Goal: Task Accomplishment & Management: Use online tool/utility

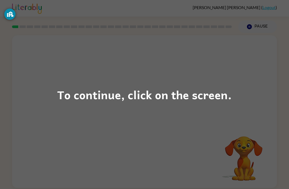
click at [169, 92] on div "To continue, click on the screen." at bounding box center [144, 95] width 175 height 18
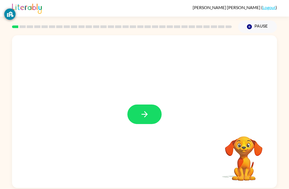
click at [150, 115] on button "button" at bounding box center [144, 115] width 34 height 20
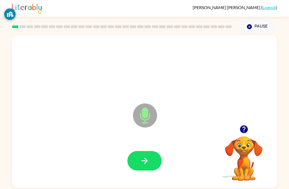
click at [152, 163] on button "button" at bounding box center [144, 161] width 34 height 20
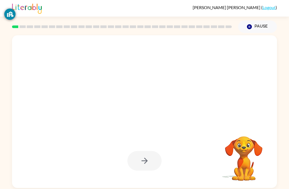
click at [146, 164] on div at bounding box center [144, 161] width 34 height 20
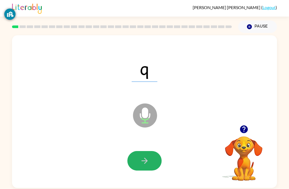
click at [149, 163] on icon "button" at bounding box center [144, 160] width 9 height 9
click at [141, 162] on icon "button" at bounding box center [144, 160] width 9 height 9
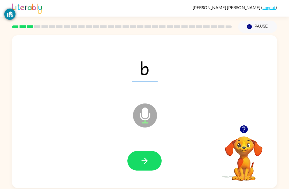
click at [153, 158] on button "button" at bounding box center [144, 161] width 34 height 20
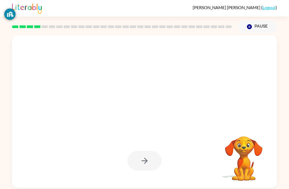
click at [145, 157] on div at bounding box center [144, 161] width 34 height 20
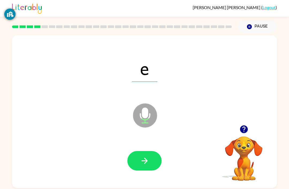
click at [146, 163] on icon "button" at bounding box center [144, 161] width 6 height 6
click at [148, 157] on icon "button" at bounding box center [144, 160] width 9 height 9
click at [146, 157] on icon "button" at bounding box center [144, 160] width 9 height 9
click at [148, 160] on icon "button" at bounding box center [144, 160] width 9 height 9
click at [146, 165] on icon "button" at bounding box center [144, 160] width 9 height 9
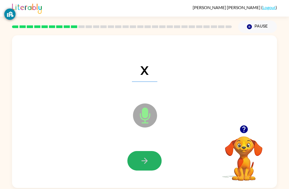
click at [150, 155] on button "button" at bounding box center [144, 161] width 34 height 20
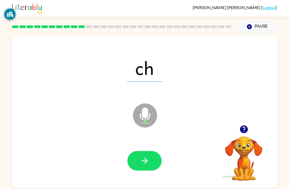
click at [153, 156] on button "button" at bounding box center [144, 161] width 34 height 20
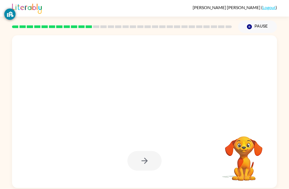
click at [157, 174] on div at bounding box center [144, 161] width 254 height 44
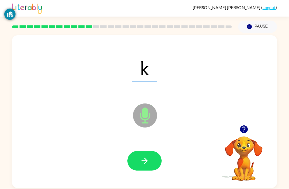
click at [154, 159] on button "button" at bounding box center [144, 161] width 34 height 20
click at [143, 164] on icon "button" at bounding box center [144, 160] width 9 height 9
click at [140, 171] on button "button" at bounding box center [144, 161] width 34 height 20
click at [146, 165] on icon "button" at bounding box center [144, 160] width 9 height 9
click at [150, 157] on button "button" at bounding box center [144, 161] width 34 height 20
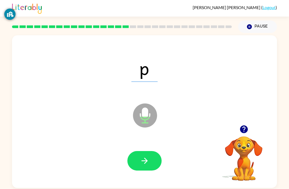
click at [137, 159] on button "button" at bounding box center [144, 161] width 34 height 20
click at [149, 166] on icon "button" at bounding box center [144, 160] width 9 height 9
click at [149, 169] on button "button" at bounding box center [144, 161] width 34 height 20
click at [146, 165] on icon "button" at bounding box center [144, 160] width 9 height 9
click at [146, 162] on icon "button" at bounding box center [144, 161] width 6 height 6
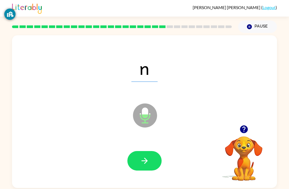
click at [151, 159] on button "button" at bounding box center [144, 161] width 34 height 20
click at [143, 162] on icon "button" at bounding box center [144, 161] width 6 height 6
click at [141, 159] on icon "button" at bounding box center [144, 160] width 9 height 9
click at [142, 162] on icon "button" at bounding box center [144, 161] width 6 height 6
click at [150, 169] on button "button" at bounding box center [144, 161] width 34 height 20
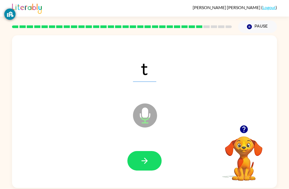
click at [149, 164] on icon "button" at bounding box center [144, 160] width 9 height 9
click at [146, 164] on icon "button" at bounding box center [144, 160] width 9 height 9
click at [144, 159] on icon "button" at bounding box center [144, 160] width 9 height 9
click at [140, 165] on icon "button" at bounding box center [144, 160] width 9 height 9
